Goal: Transaction & Acquisition: Subscribe to service/newsletter

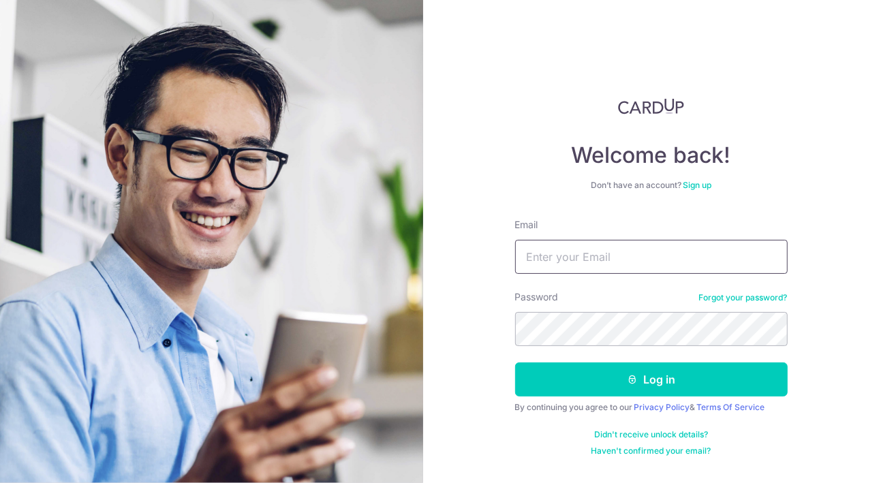
drag, startPoint x: 0, startPoint y: 0, endPoint x: 590, endPoint y: 262, distance: 645.2
click at [590, 262] on input "Email" at bounding box center [651, 257] width 273 height 34
type input "[EMAIL_ADDRESS][PERSON_NAME][DOMAIN_NAME]"
click at [658, 247] on input "[EMAIL_ADDRESS][PERSON_NAME][DOMAIN_NAME]" at bounding box center [651, 257] width 273 height 34
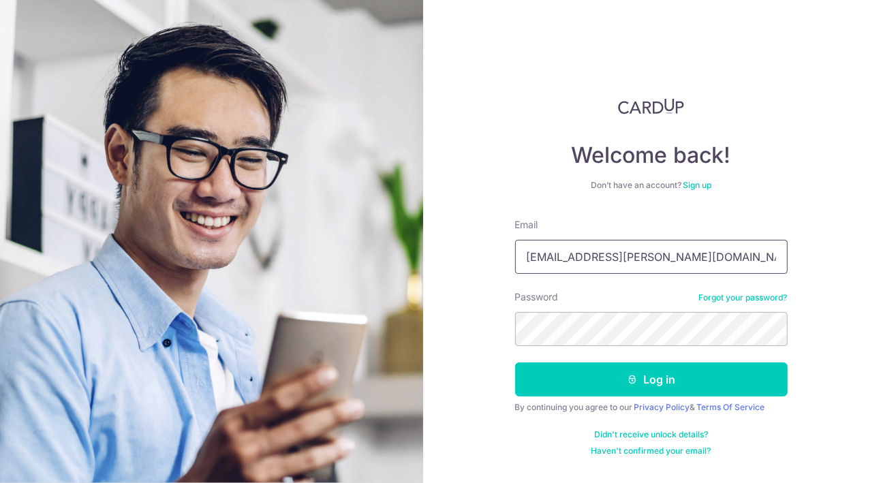
click at [658, 247] on input "[EMAIL_ADDRESS][PERSON_NAME][DOMAIN_NAME]" at bounding box center [651, 257] width 273 height 34
click at [705, 190] on link "Sign up" at bounding box center [697, 185] width 29 height 10
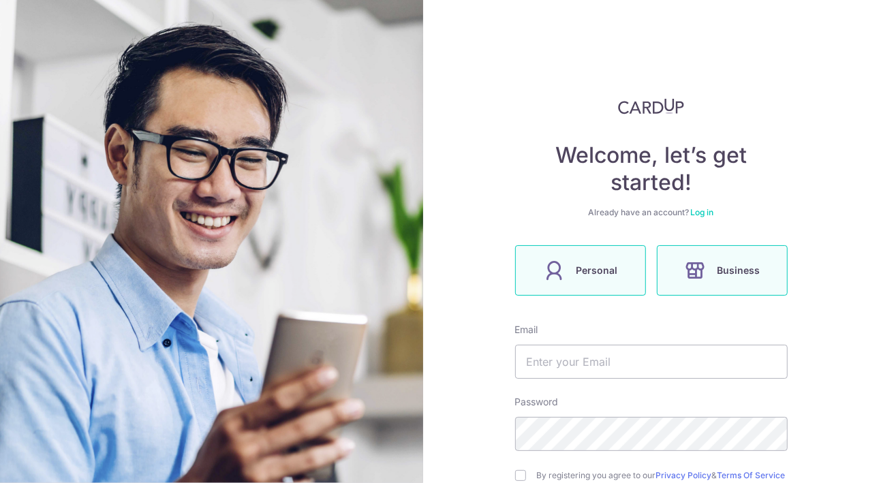
click at [621, 256] on label "Personal" at bounding box center [580, 270] width 131 height 50
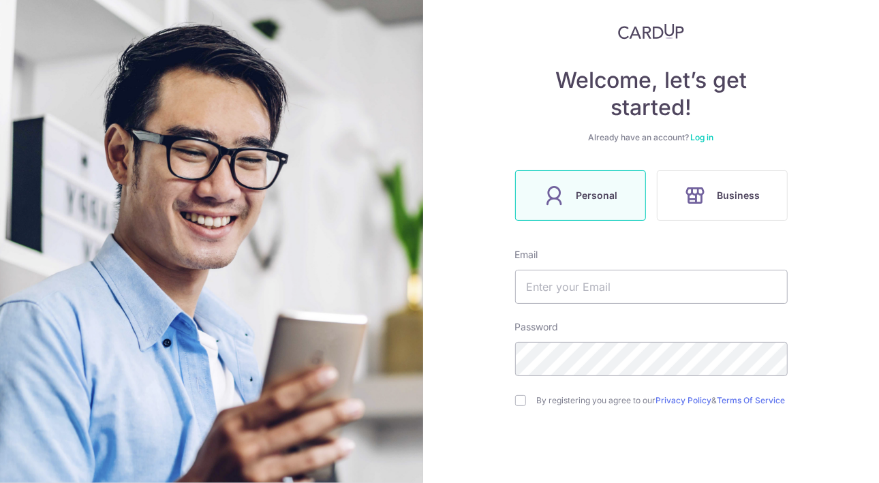
scroll to position [76, 0]
click at [564, 283] on input "text" at bounding box center [651, 286] width 273 height 34
